Goal: Task Accomplishment & Management: Manage account settings

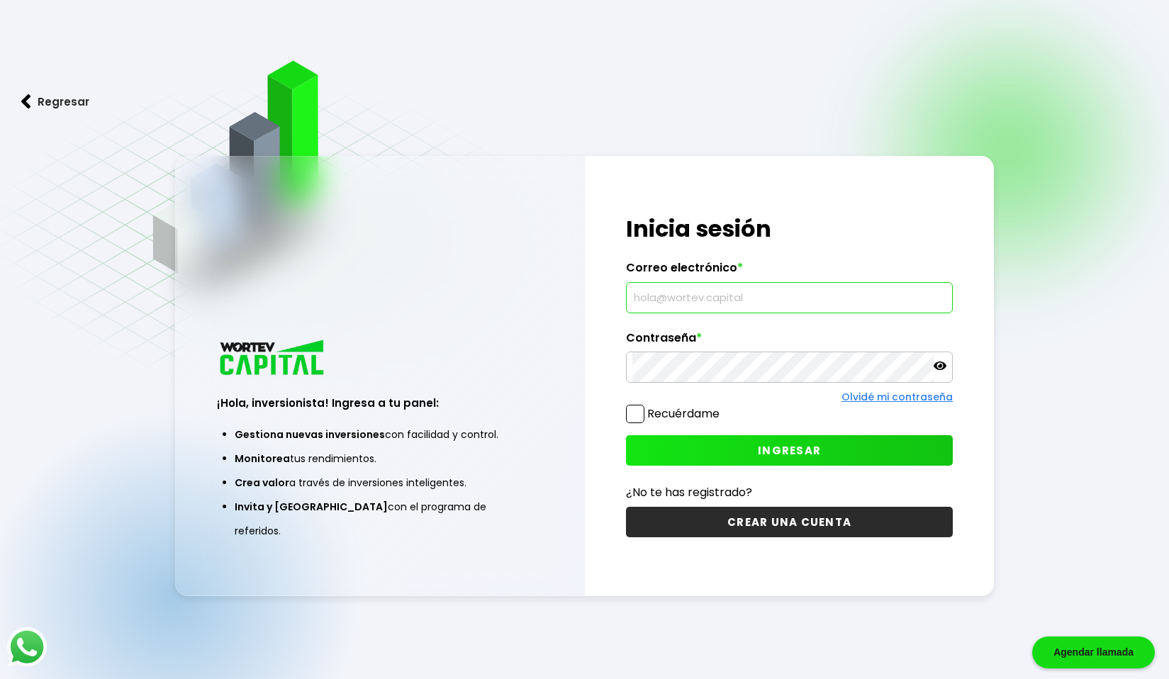
click at [725, 304] on input "text" at bounding box center [789, 298] width 314 height 30
type input "[DOMAIN_NAME][EMAIL_ADDRESS][DOMAIN_NAME]"
click at [767, 450] on span "INGRESAR" at bounding box center [789, 450] width 63 height 15
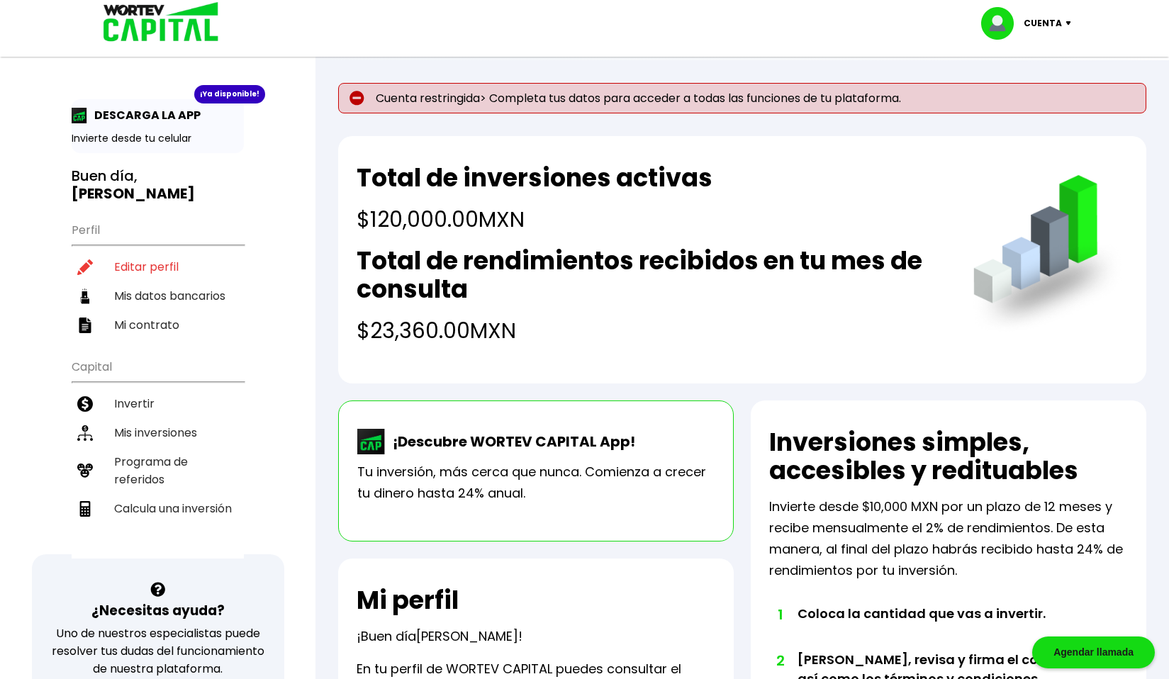
click at [521, 91] on p "Cuenta restringida> Completa tus datos para acceder a todas las funciones de tu…" at bounding box center [742, 98] width 808 height 30
click at [451, 96] on p "Cuenta restringida> Completa tus datos para acceder a todas las funciones de tu…" at bounding box center [742, 98] width 808 height 30
click at [1062, 23] on img at bounding box center [1071, 23] width 19 height 4
click at [152, 252] on li "Editar perfil" at bounding box center [158, 266] width 172 height 29
select select "Hombre"
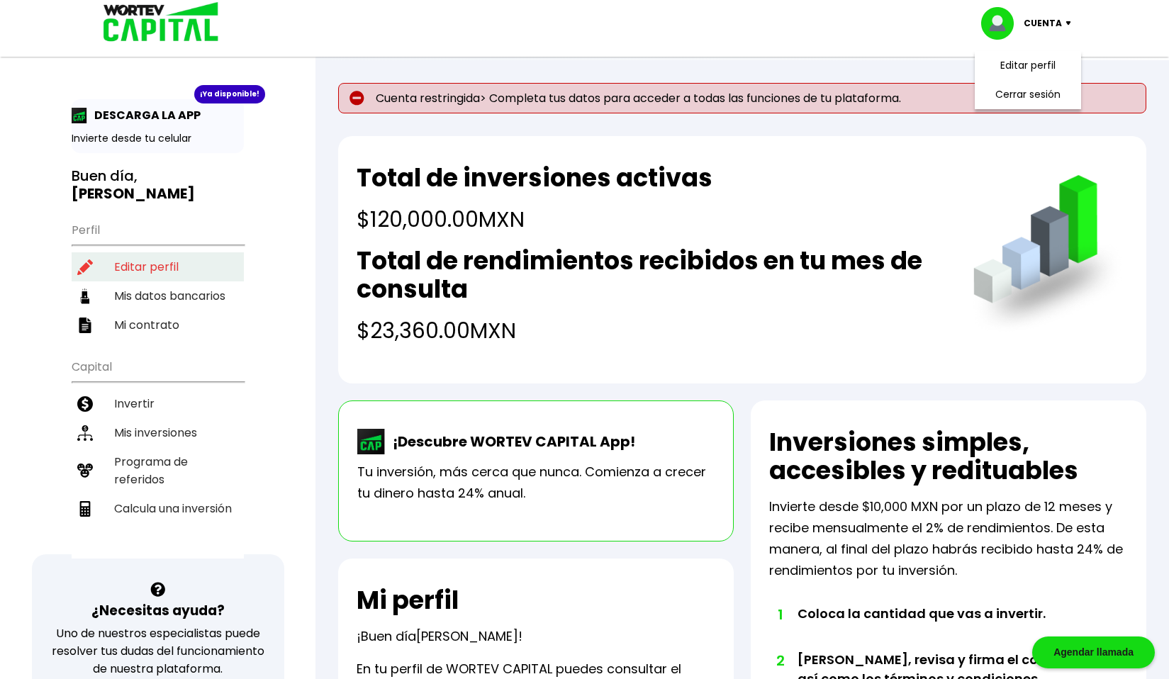
select select "Licenciatura"
select select "[PERSON_NAME]"
select select "Banamex"
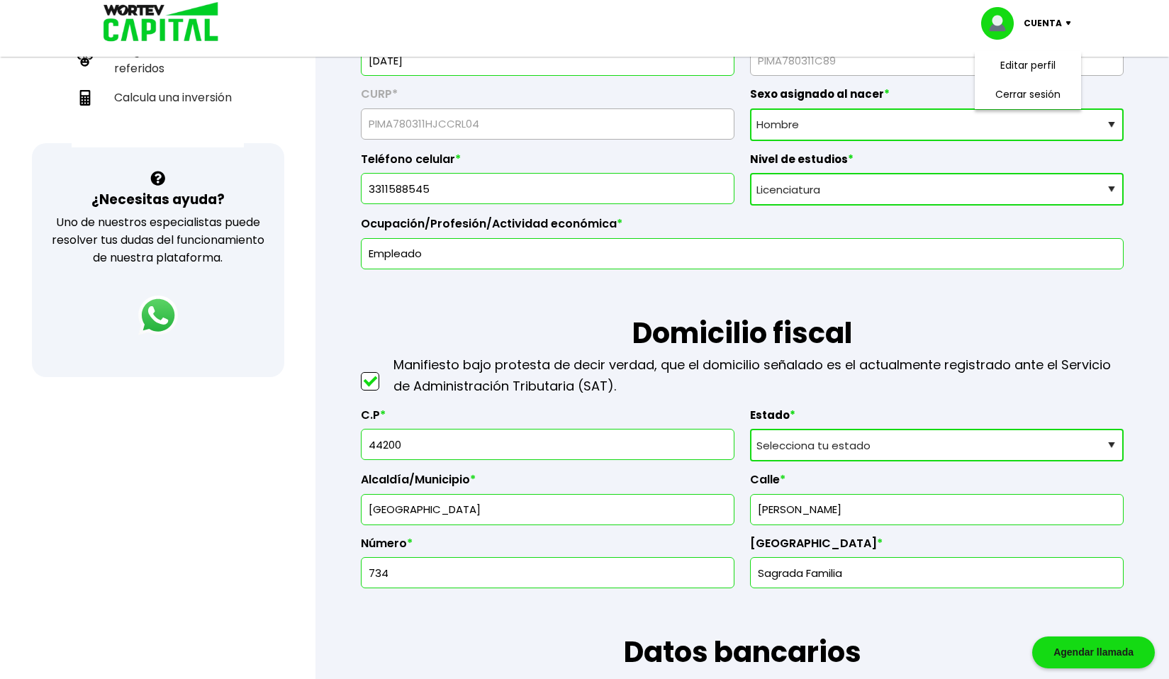
scroll to position [94, 0]
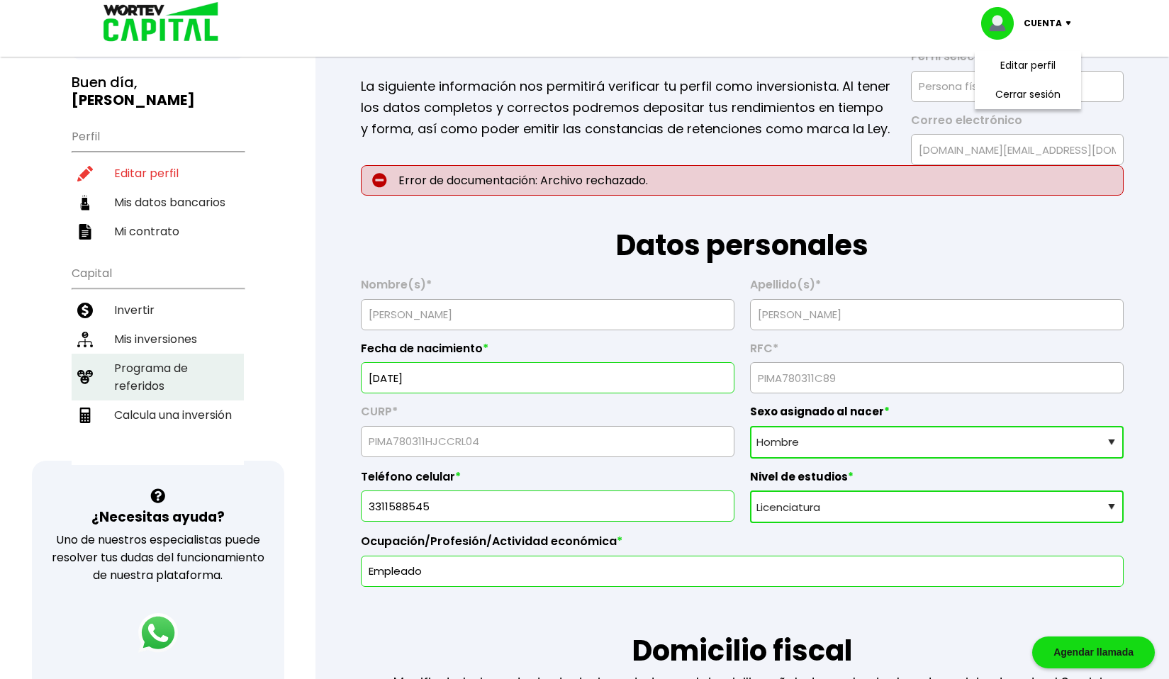
click at [149, 354] on li "Programa de referidos" at bounding box center [158, 377] width 172 height 47
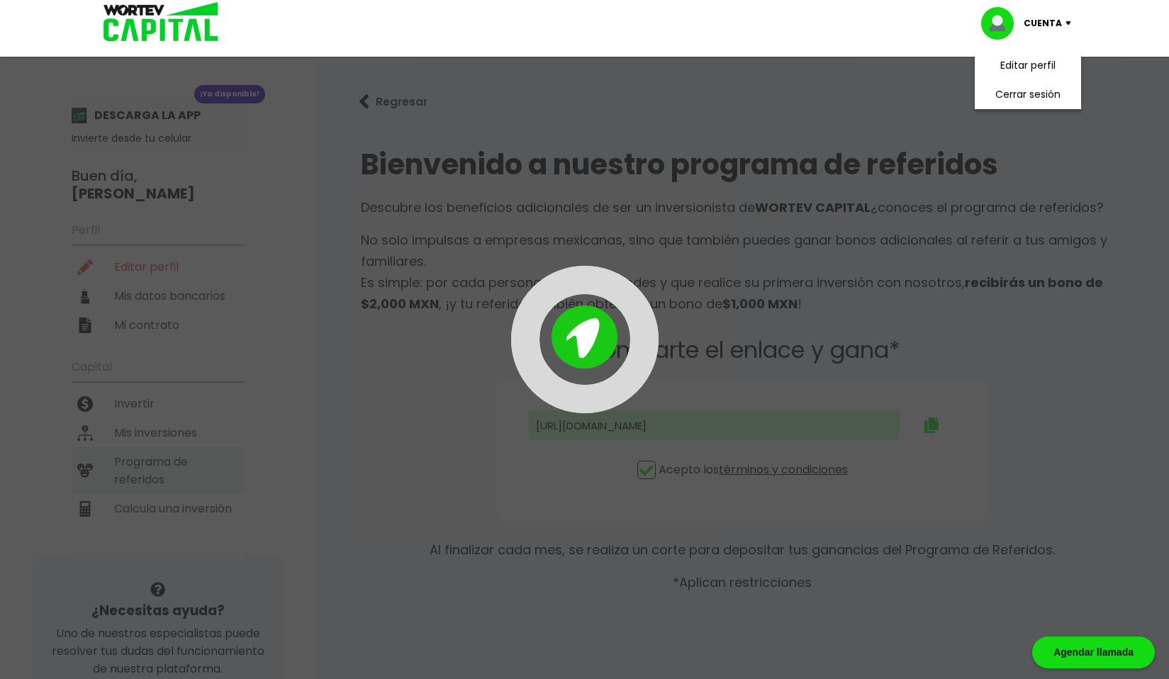
type input "[URL][DOMAIN_NAME][DOMAIN_NAME]"
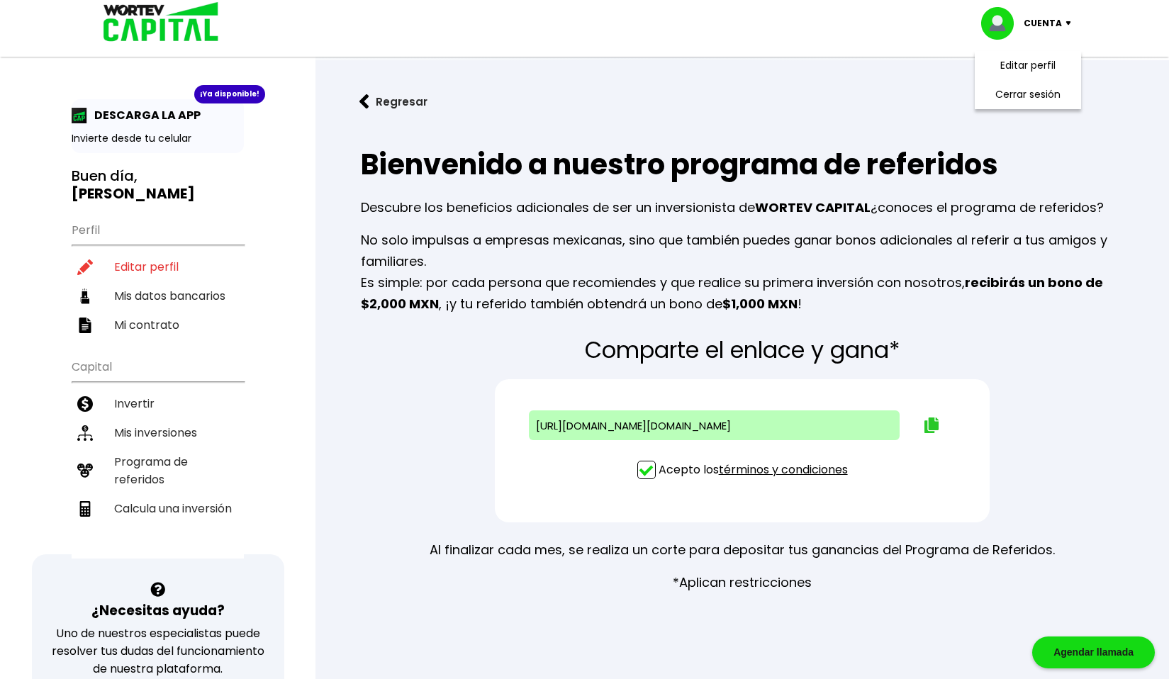
click at [933, 429] on img at bounding box center [931, 425] width 14 height 16
click at [1028, 91] on li "Cerrar sesión" at bounding box center [1027, 94] width 113 height 29
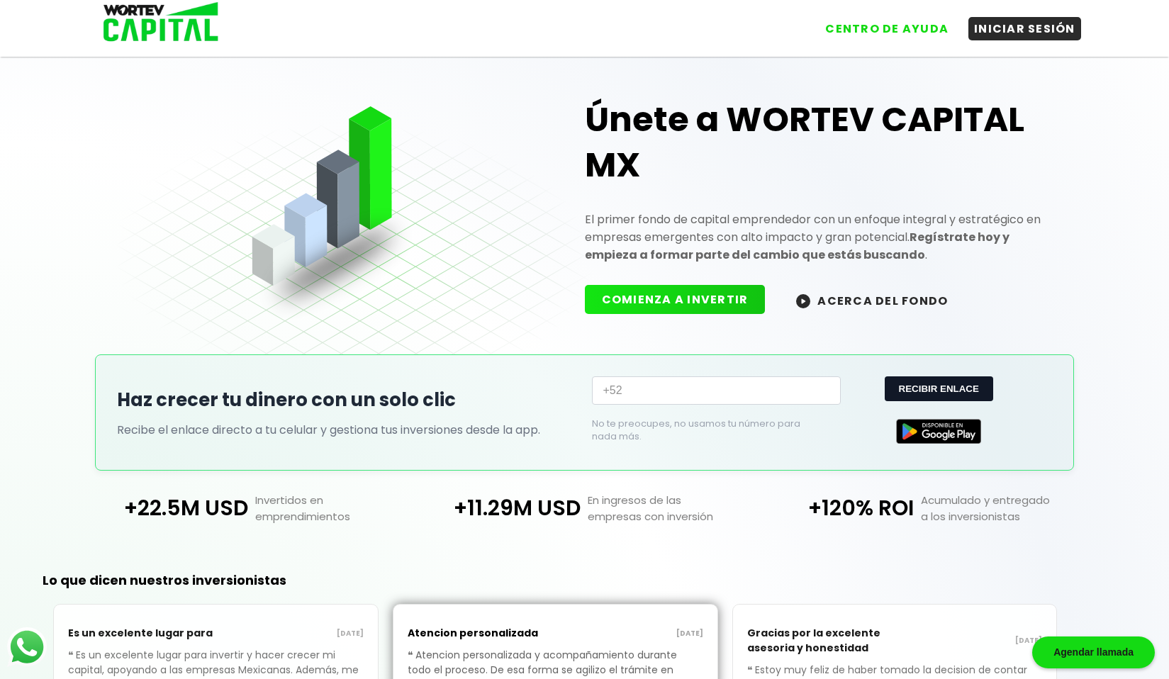
click at [900, 293] on button "ACERCA DEL FONDO" at bounding box center [872, 300] width 186 height 30
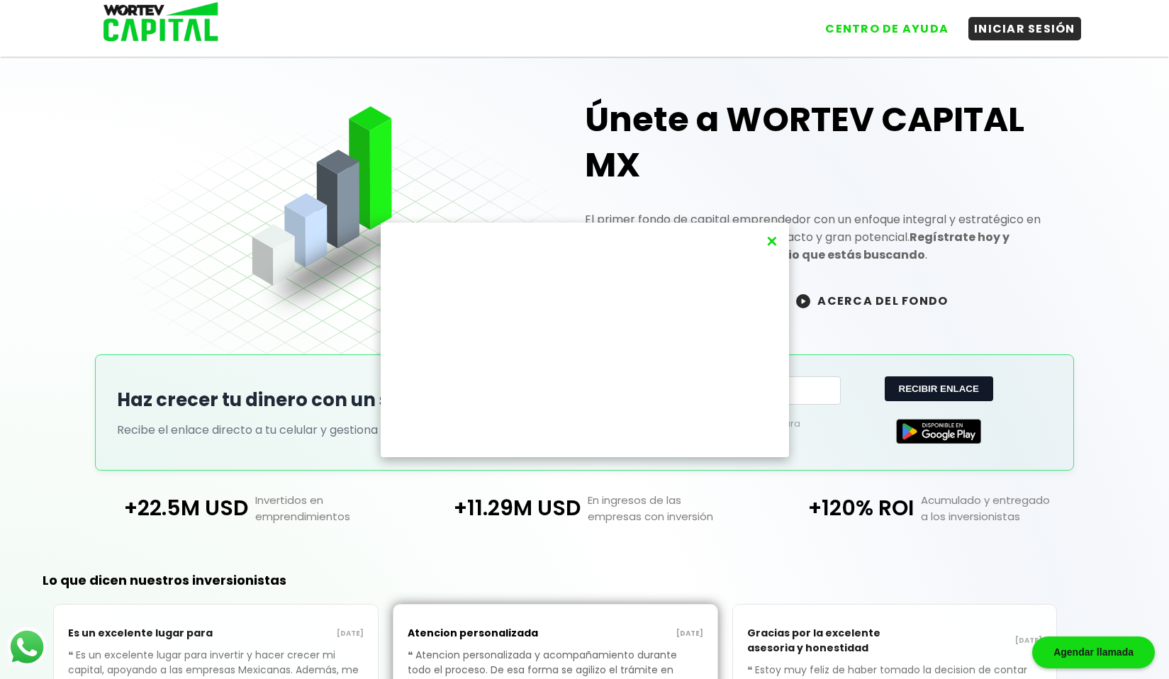
click at [772, 240] on button "×" at bounding box center [771, 241] width 19 height 23
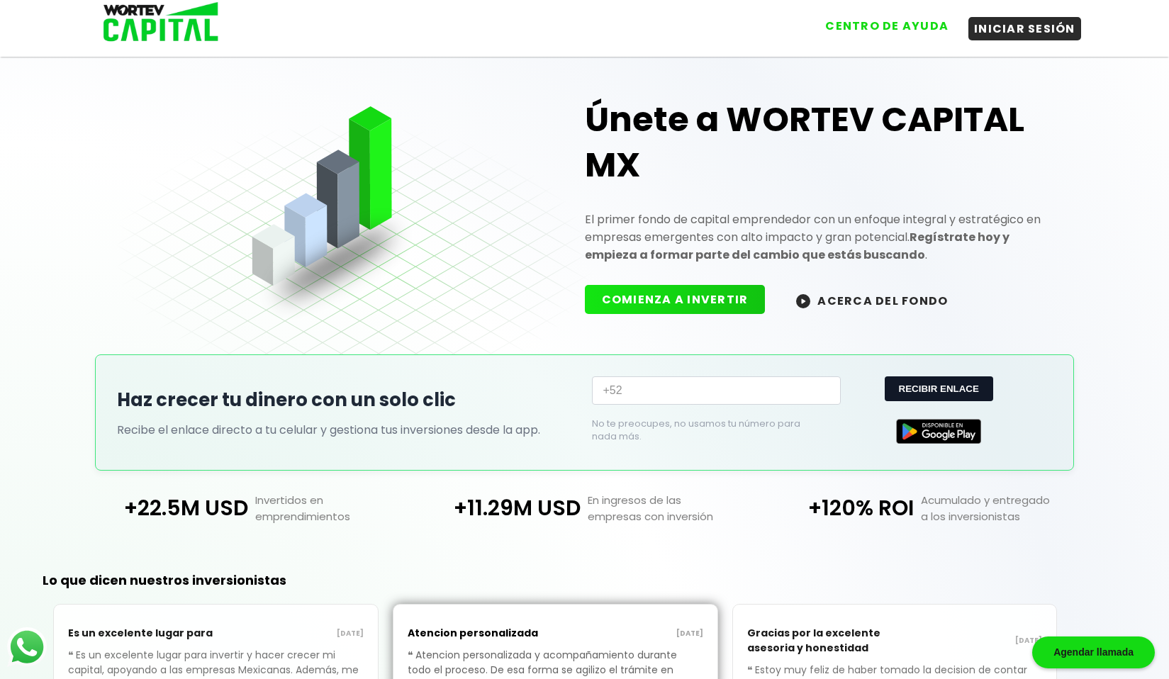
click at [912, 27] on button "CENTRO DE AYUDA" at bounding box center [886, 25] width 135 height 23
